Goal: Transaction & Acquisition: Purchase product/service

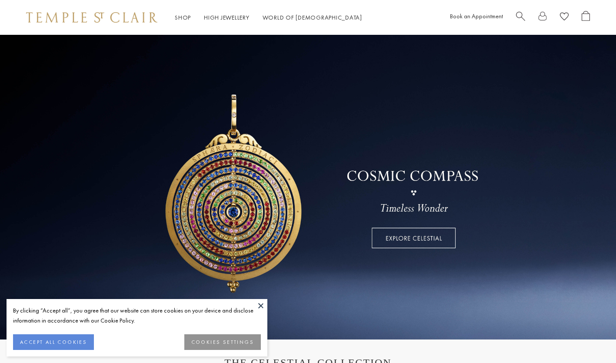
click at [516, 14] on span "Search" at bounding box center [520, 15] width 9 height 9
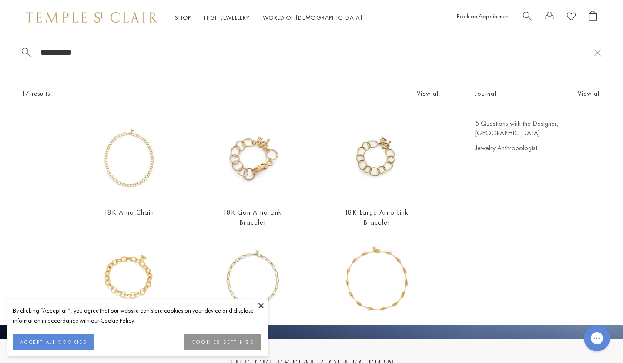
type input "**********"
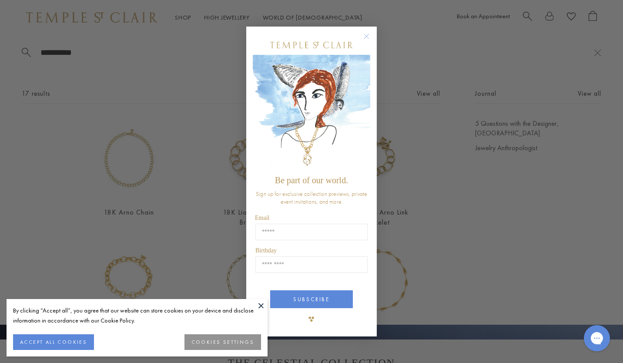
click at [128, 160] on div "Close dialog Be part of our world. Sign up for exclusive collection previews, p…" at bounding box center [311, 181] width 623 height 363
click at [131, 183] on div "Close dialog Be part of our world. Sign up for exclusive collection previews, p…" at bounding box center [311, 181] width 623 height 363
click at [364, 38] on circle "Close dialog" at bounding box center [366, 36] width 10 height 10
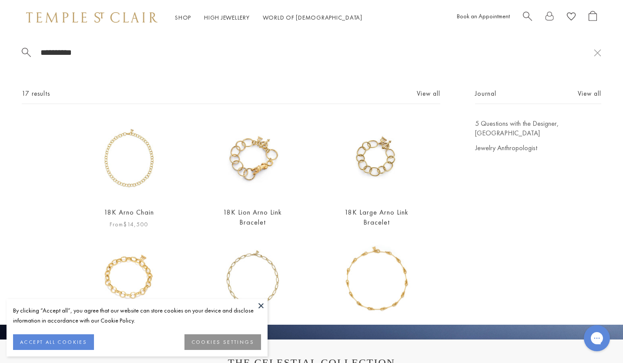
click at [143, 186] on img at bounding box center [129, 159] width 80 height 80
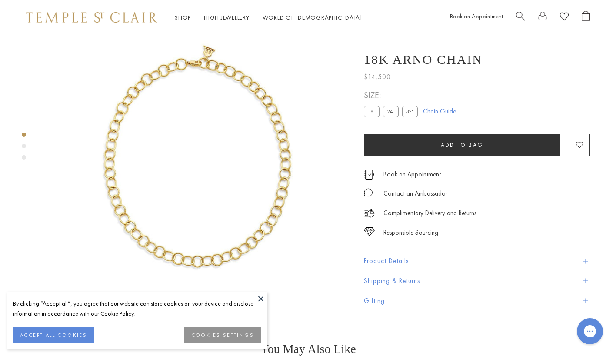
scroll to position [35, 0]
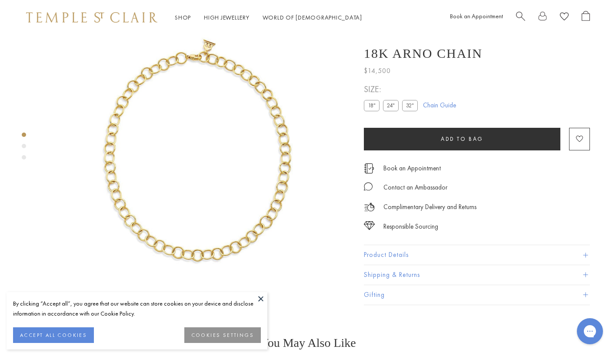
click at [428, 265] on button "Product Details" at bounding box center [477, 256] width 226 height 20
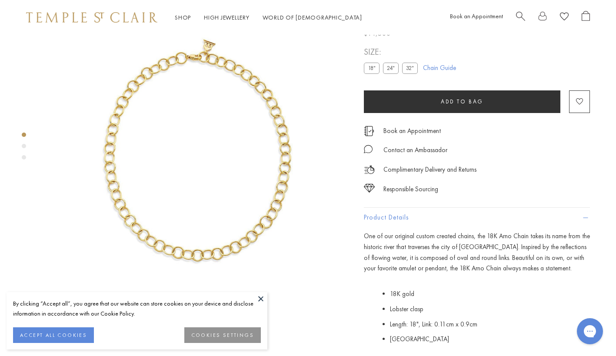
click at [394, 73] on label "24"" at bounding box center [391, 68] width 16 height 11
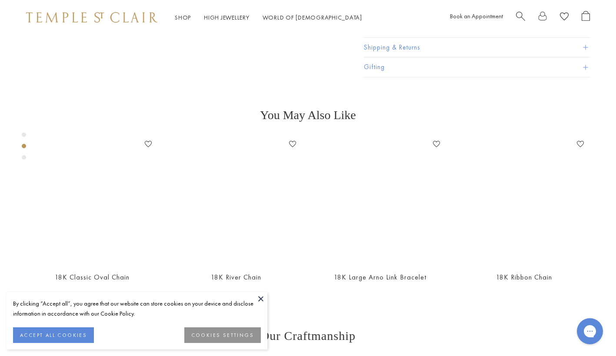
scroll to position [376, 0]
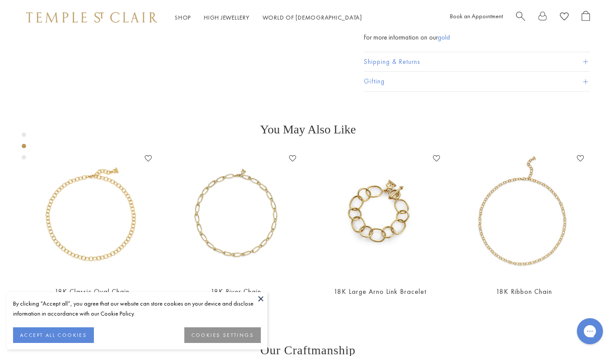
drag, startPoint x: 418, startPoint y: 304, endPoint x: 378, endPoint y: 305, distance: 40.0
click at [378, 24] on p "SKU: N88810-ARNO24" at bounding box center [477, 16] width 226 height 17
